Goal: Check status

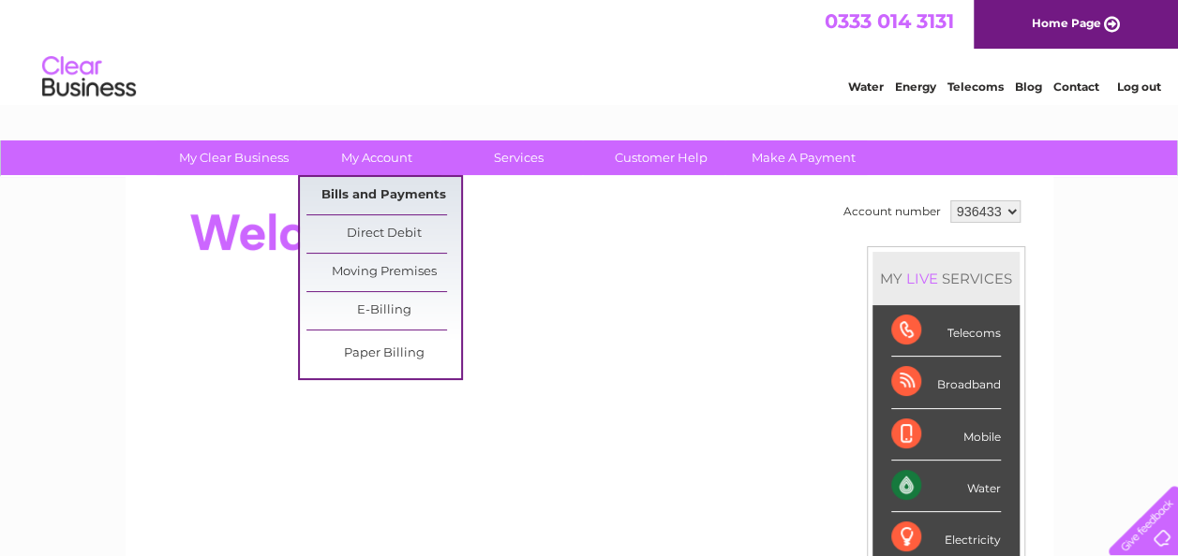
click at [360, 188] on link "Bills and Payments" at bounding box center [383, 195] width 155 height 37
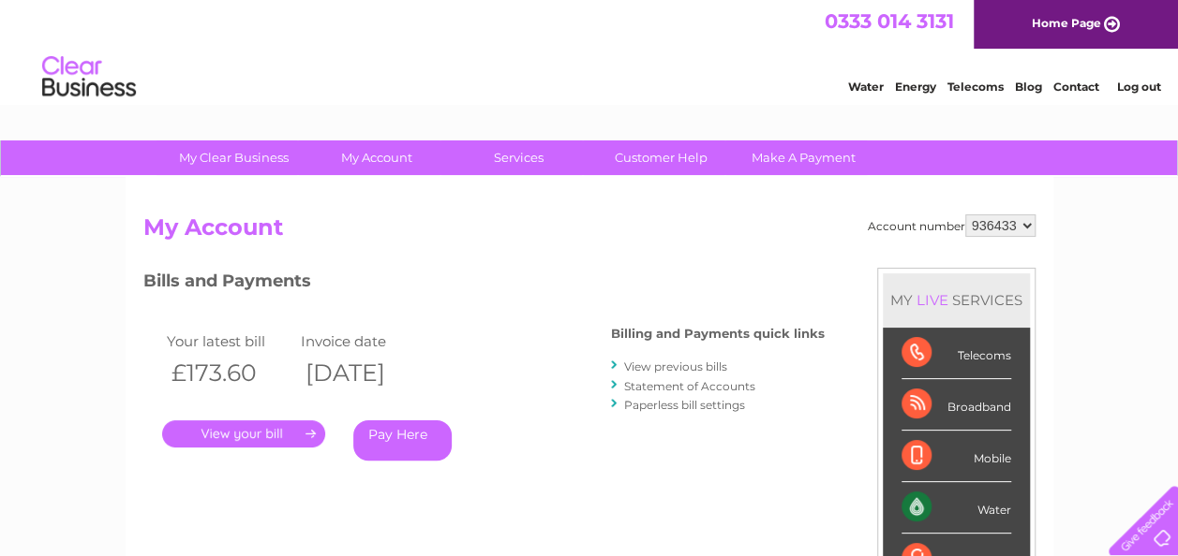
click at [272, 431] on link "." at bounding box center [243, 434] width 163 height 27
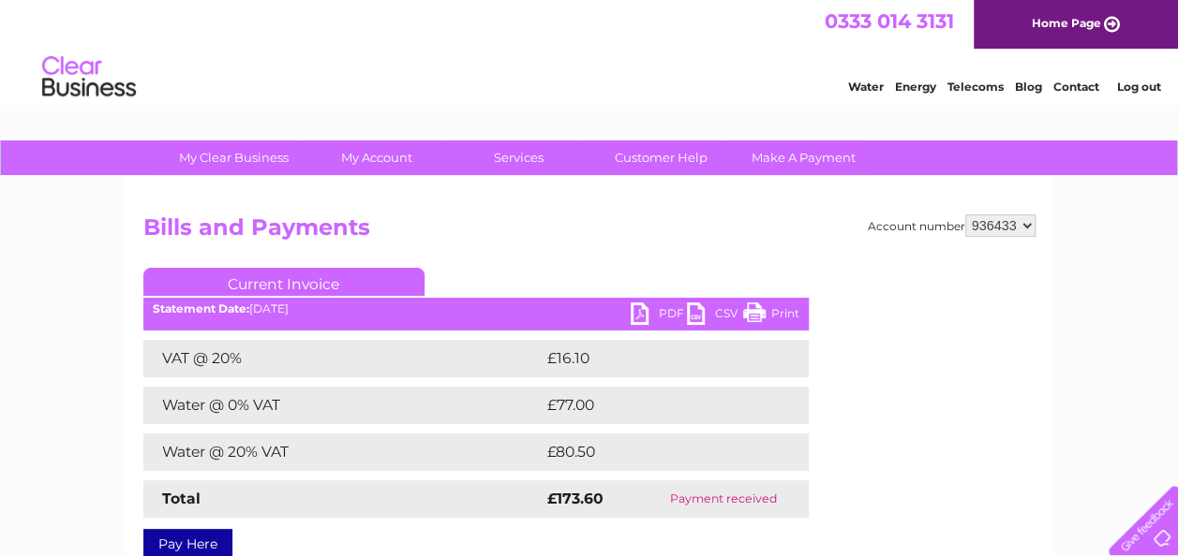
click at [654, 311] on link "PDF" at bounding box center [659, 316] width 56 height 27
